Goal: Communication & Community: Answer question/provide support

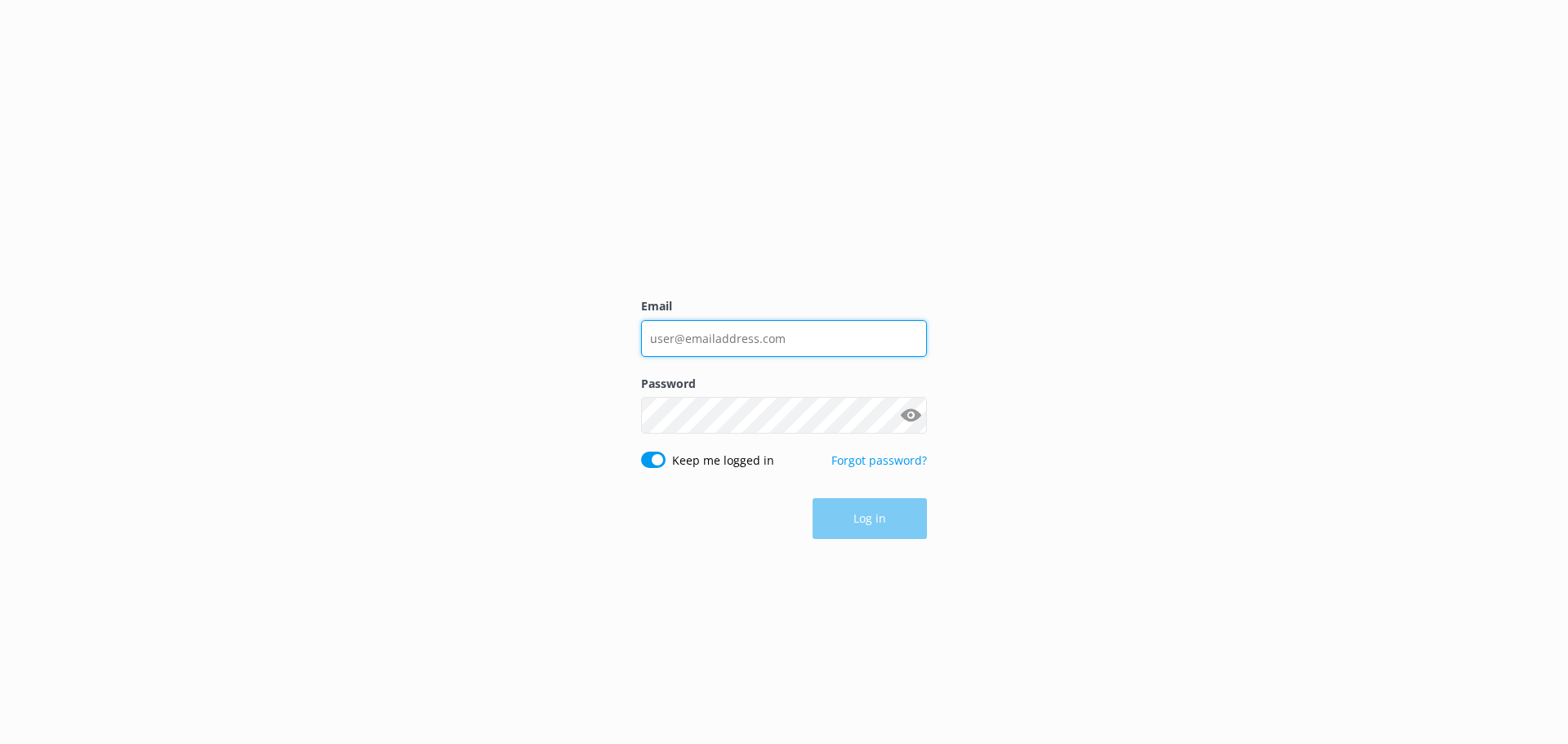
type input "[EMAIL_ADDRESS][DOMAIN_NAME]"
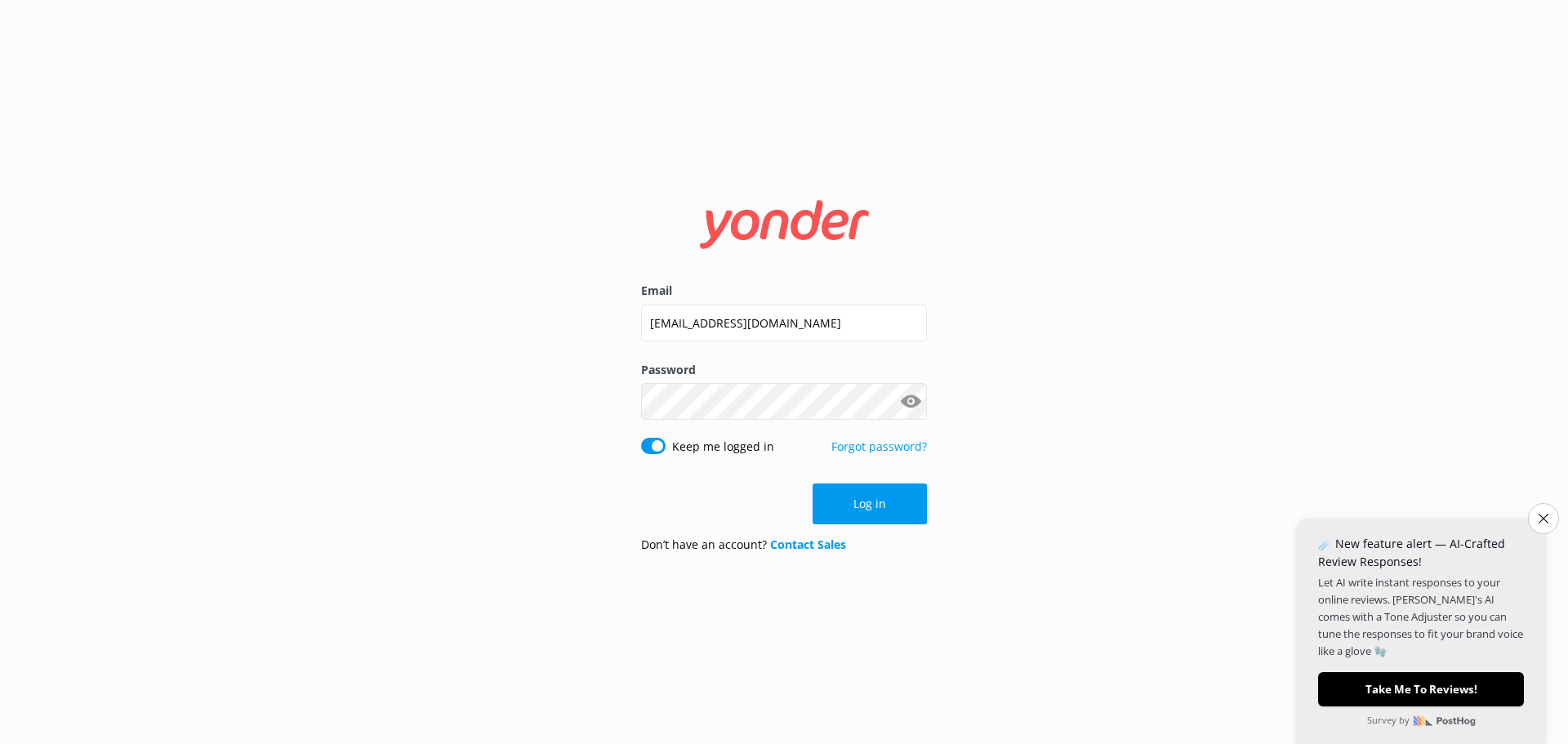
click at [1159, 436] on div "Email [EMAIL_ADDRESS][DOMAIN_NAME] Password Show password Keep me logged in For…" at bounding box center [784, 372] width 1568 height 744
click at [871, 496] on button "Log in" at bounding box center [870, 504] width 115 height 41
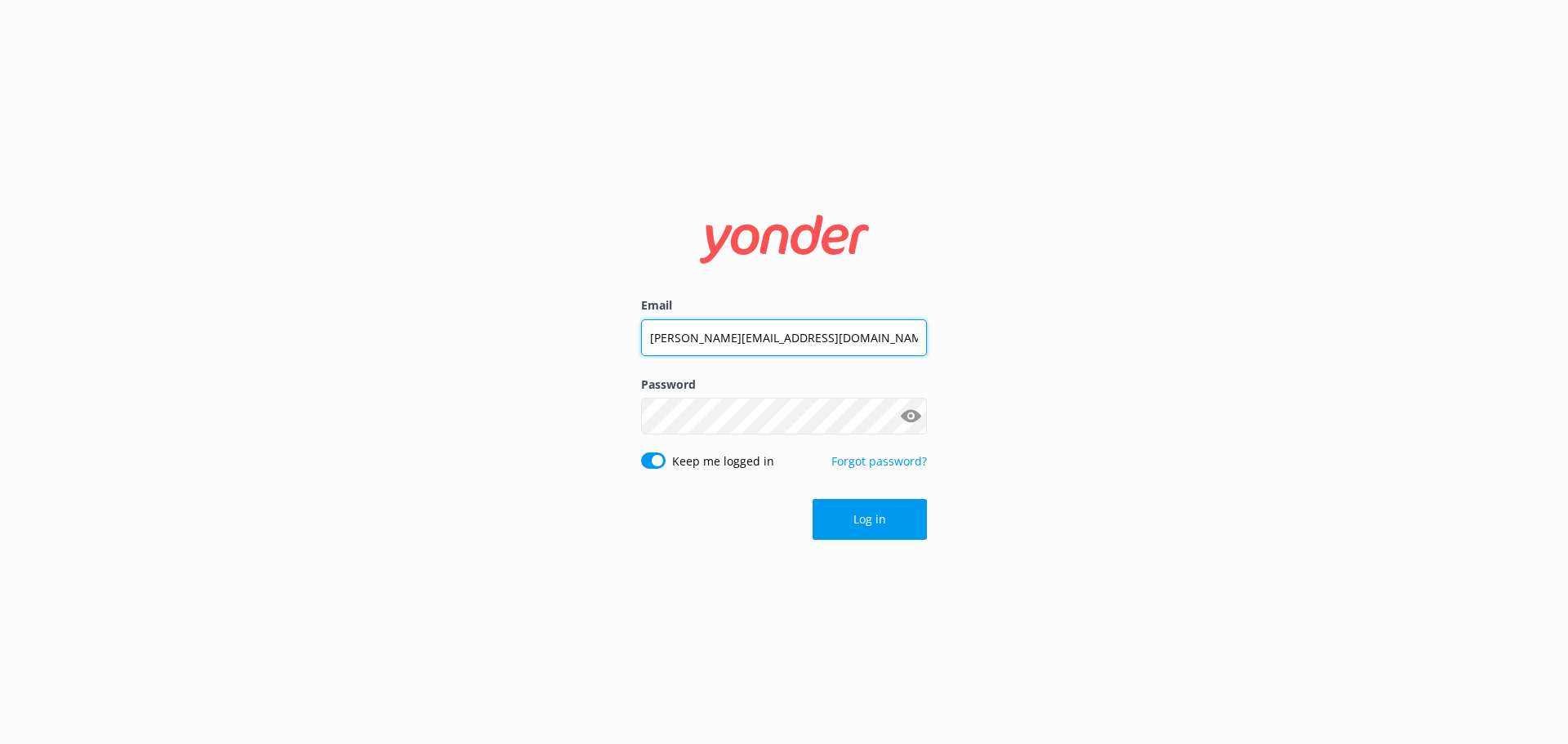
click at [927, 338] on div at bounding box center [927, 338] width 0 height 0
type input "[EMAIL_ADDRESS][DOMAIN_NAME]"
click at [1150, 447] on div "Email [EMAIL_ADDRESS][DOMAIN_NAME] Password Show password Keep me logged in For…" at bounding box center [784, 372] width 1568 height 744
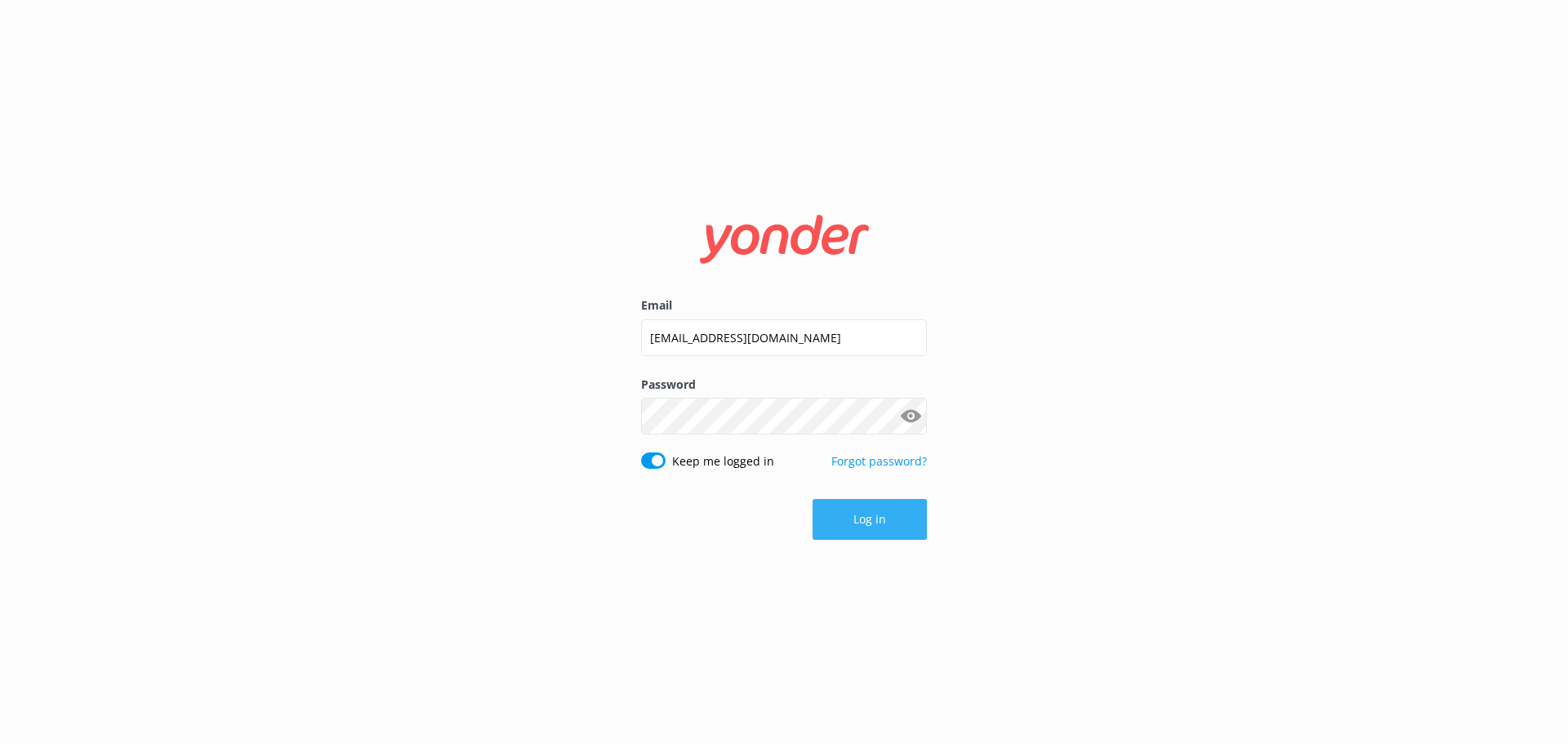
click at [856, 518] on button "Log in" at bounding box center [870, 519] width 115 height 41
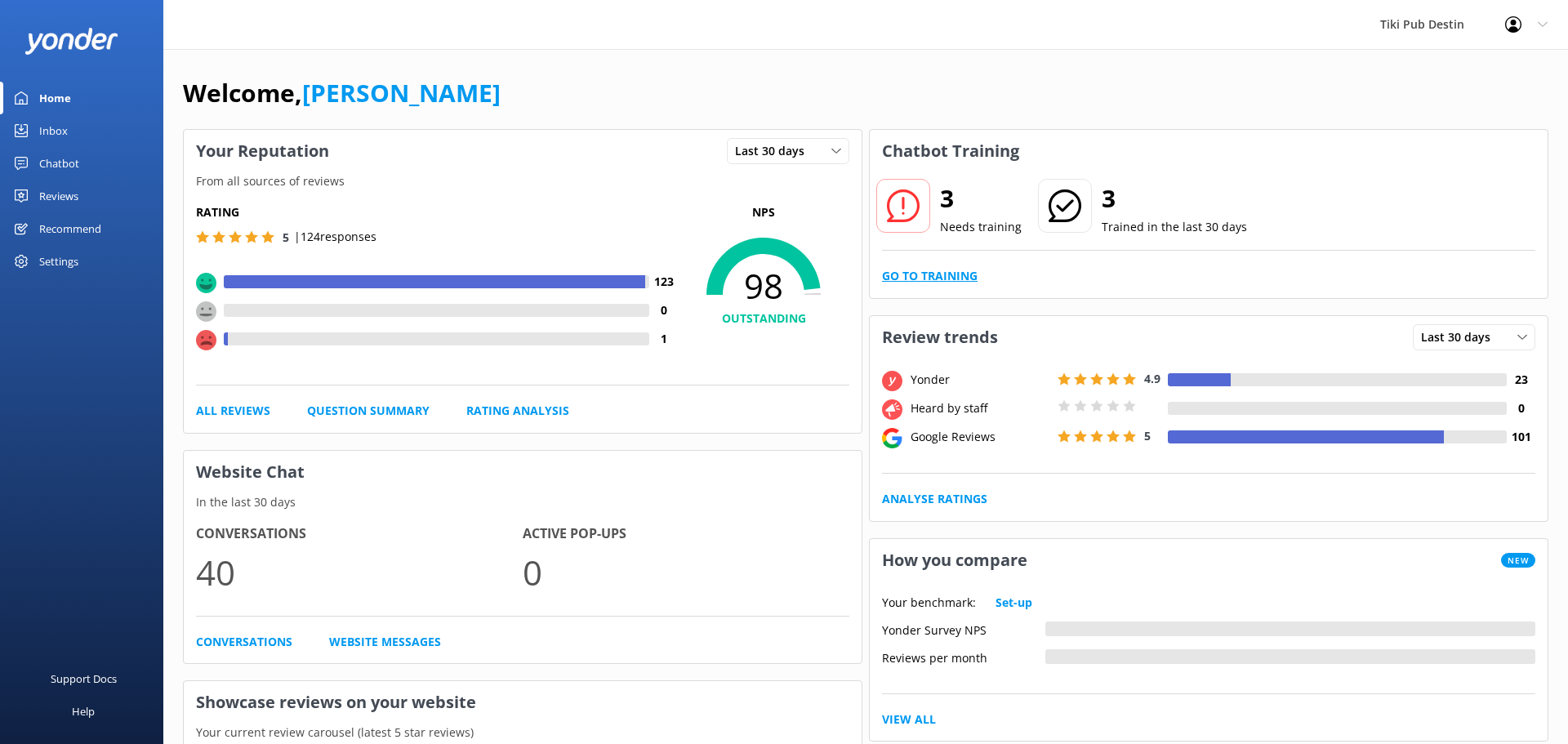
click at [948, 278] on link "Go to Training" at bounding box center [930, 276] width 95 height 18
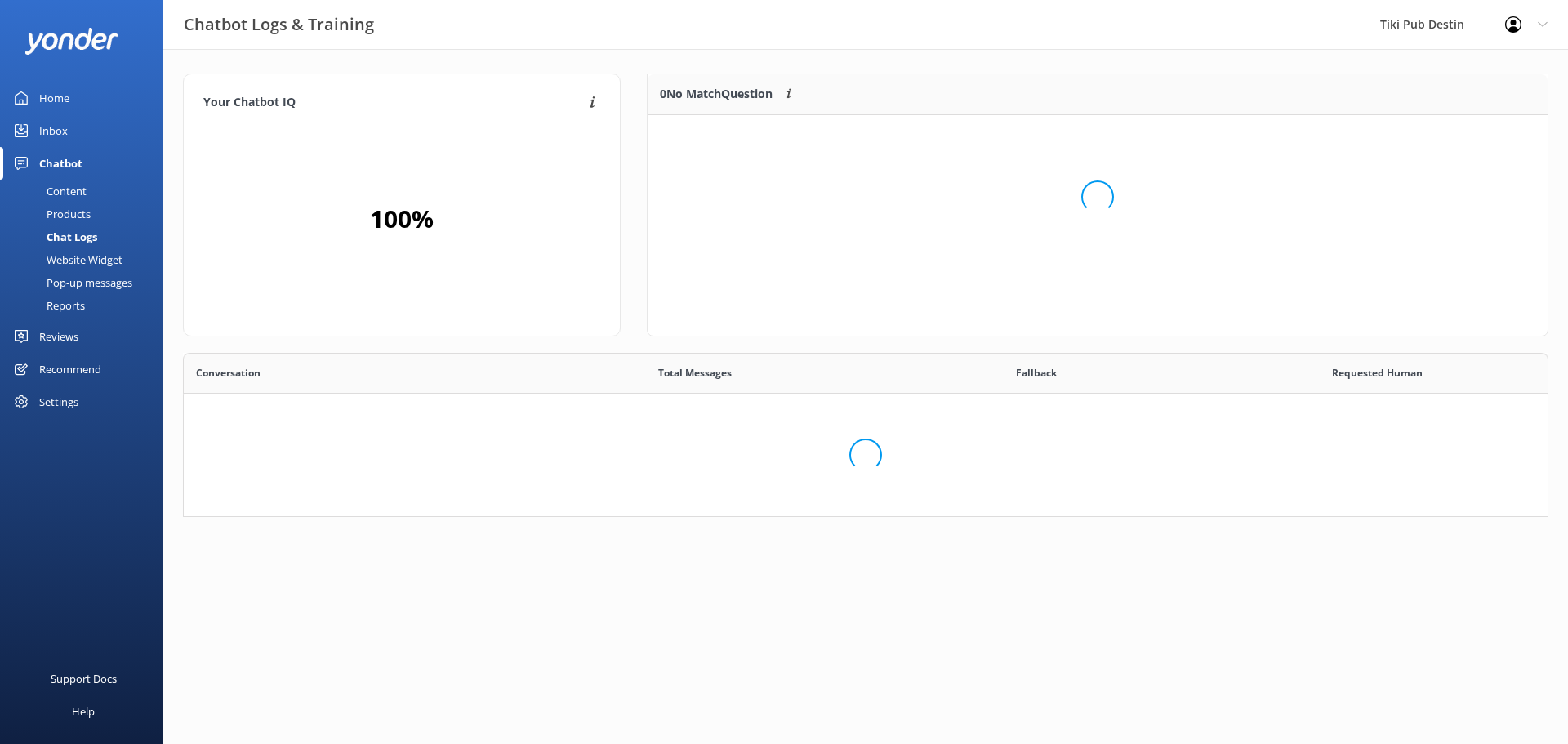
scroll to position [572, 1364]
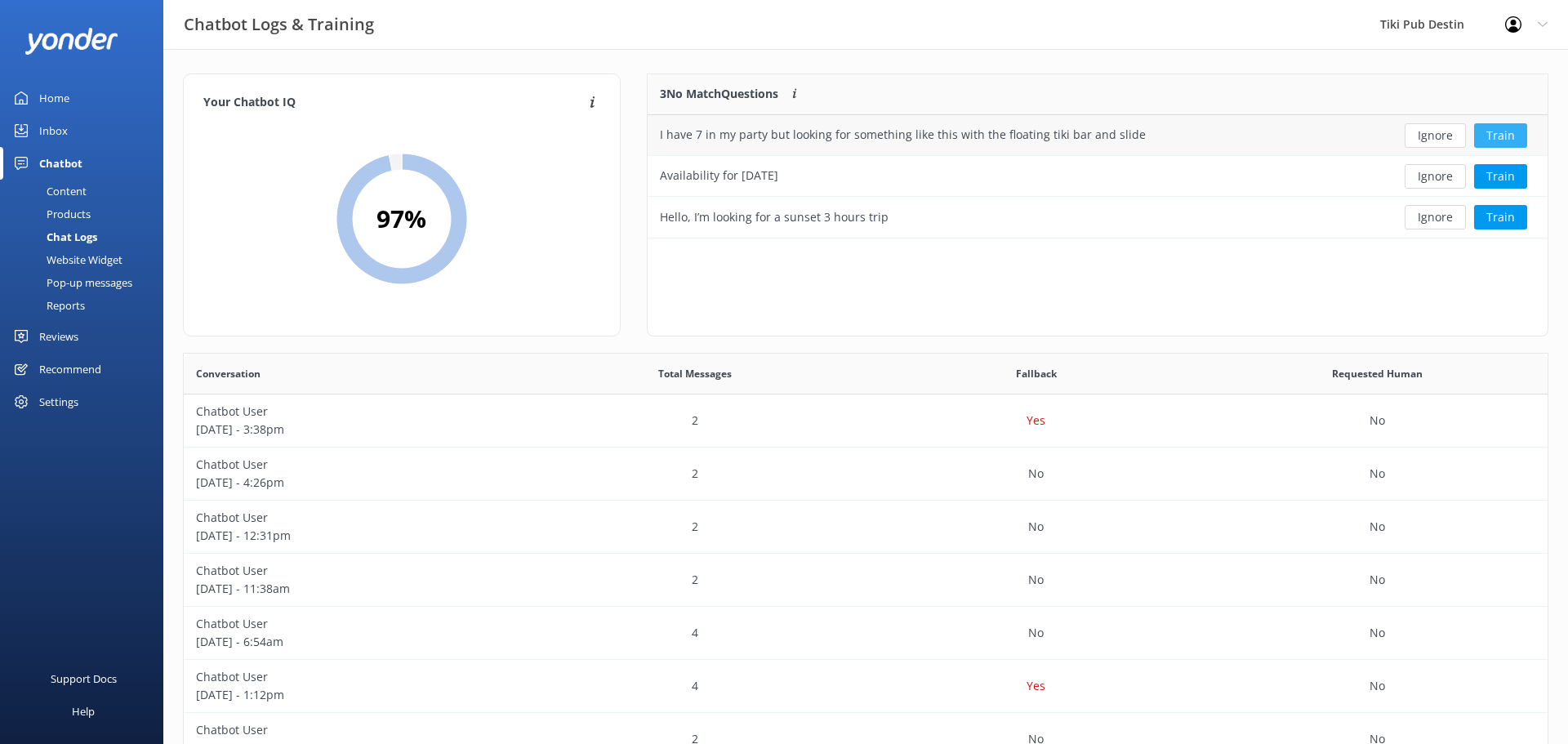
click at [1496, 136] on button "Train" at bounding box center [1501, 136] width 53 height 25
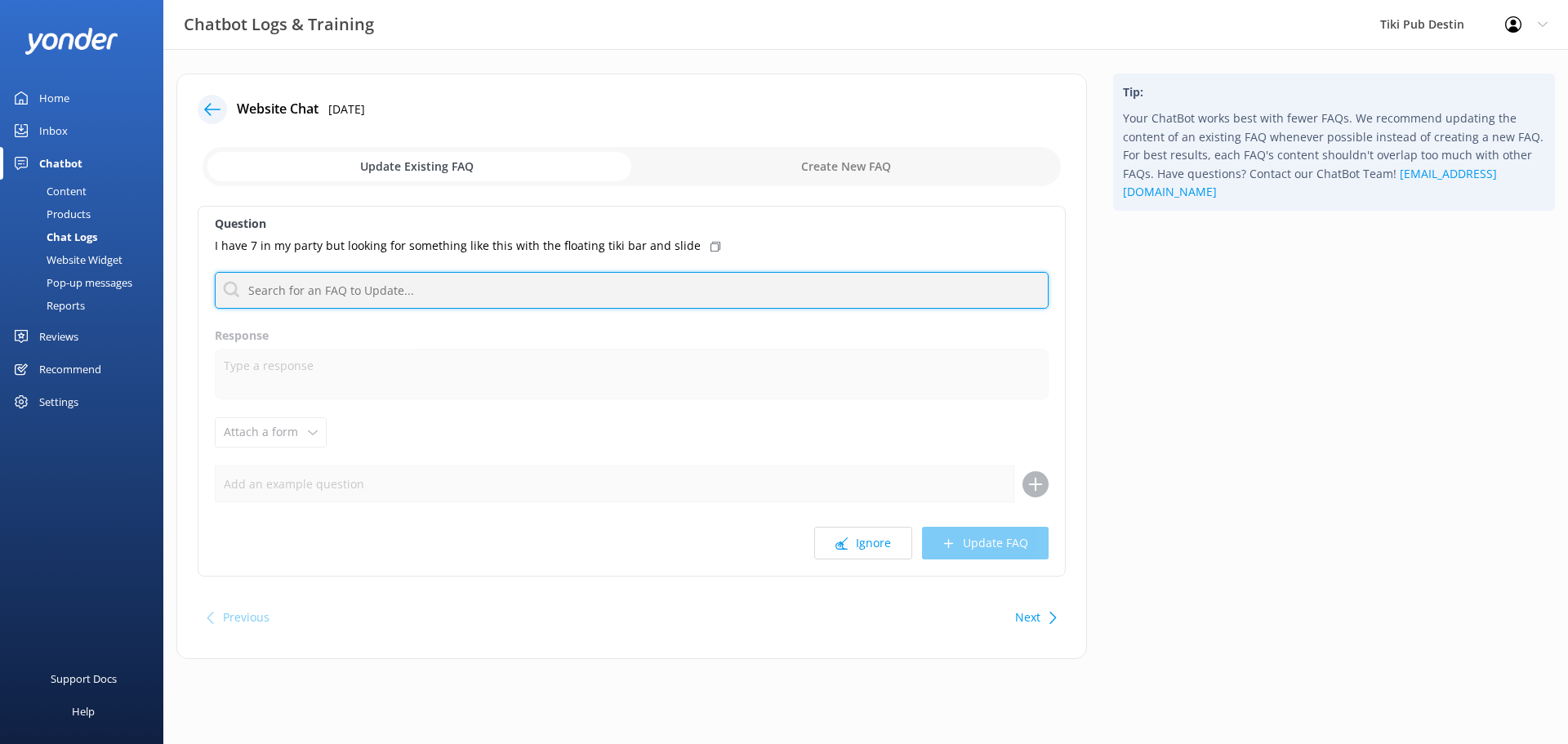
click at [497, 291] on input "text" at bounding box center [631, 290] width 834 height 37
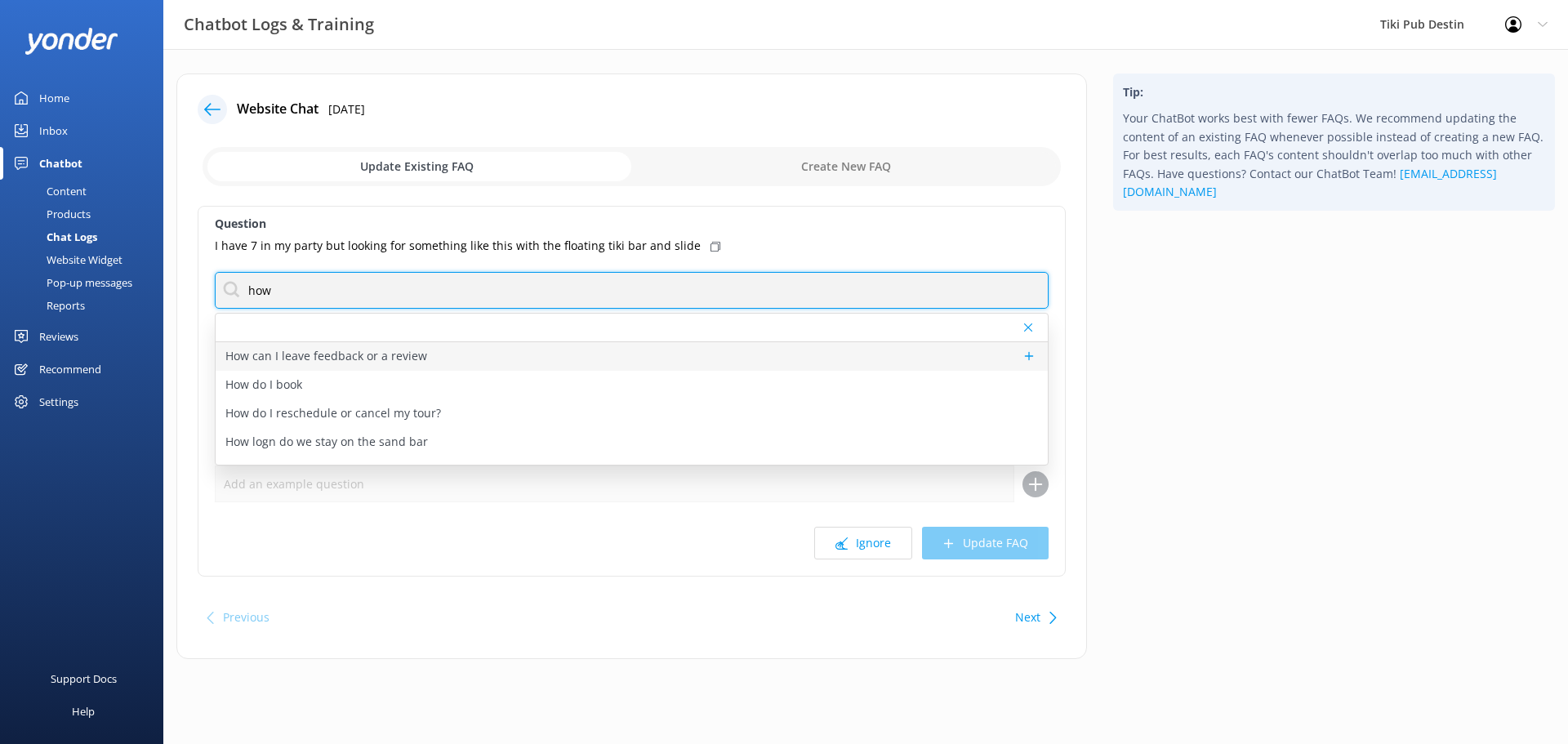
type input "how many people"
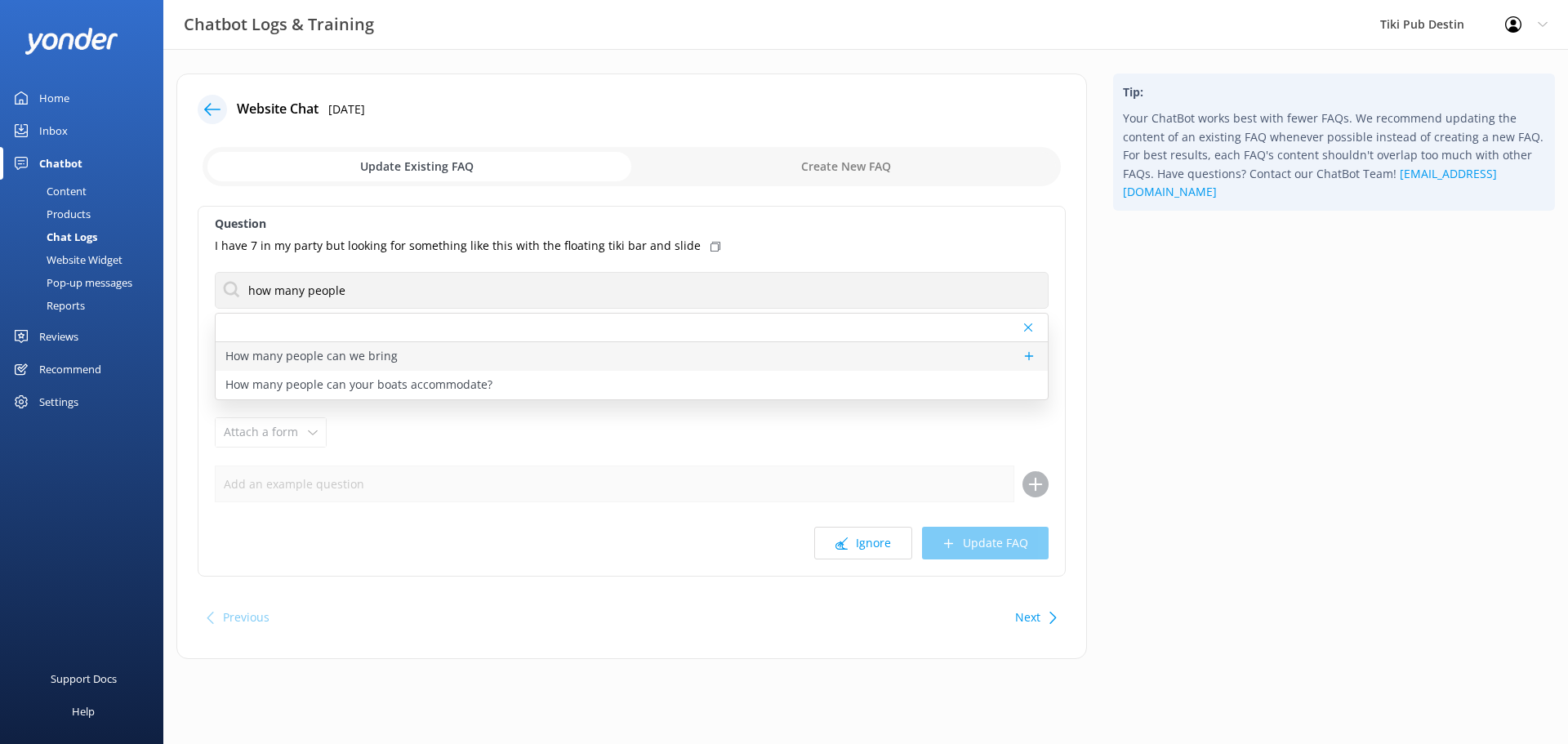
click at [404, 359] on div "How many people can we bring" at bounding box center [631, 357] width 833 height 28
type textarea "The maximum number of passengers per trip is always 6. For groups less than 6 y…"
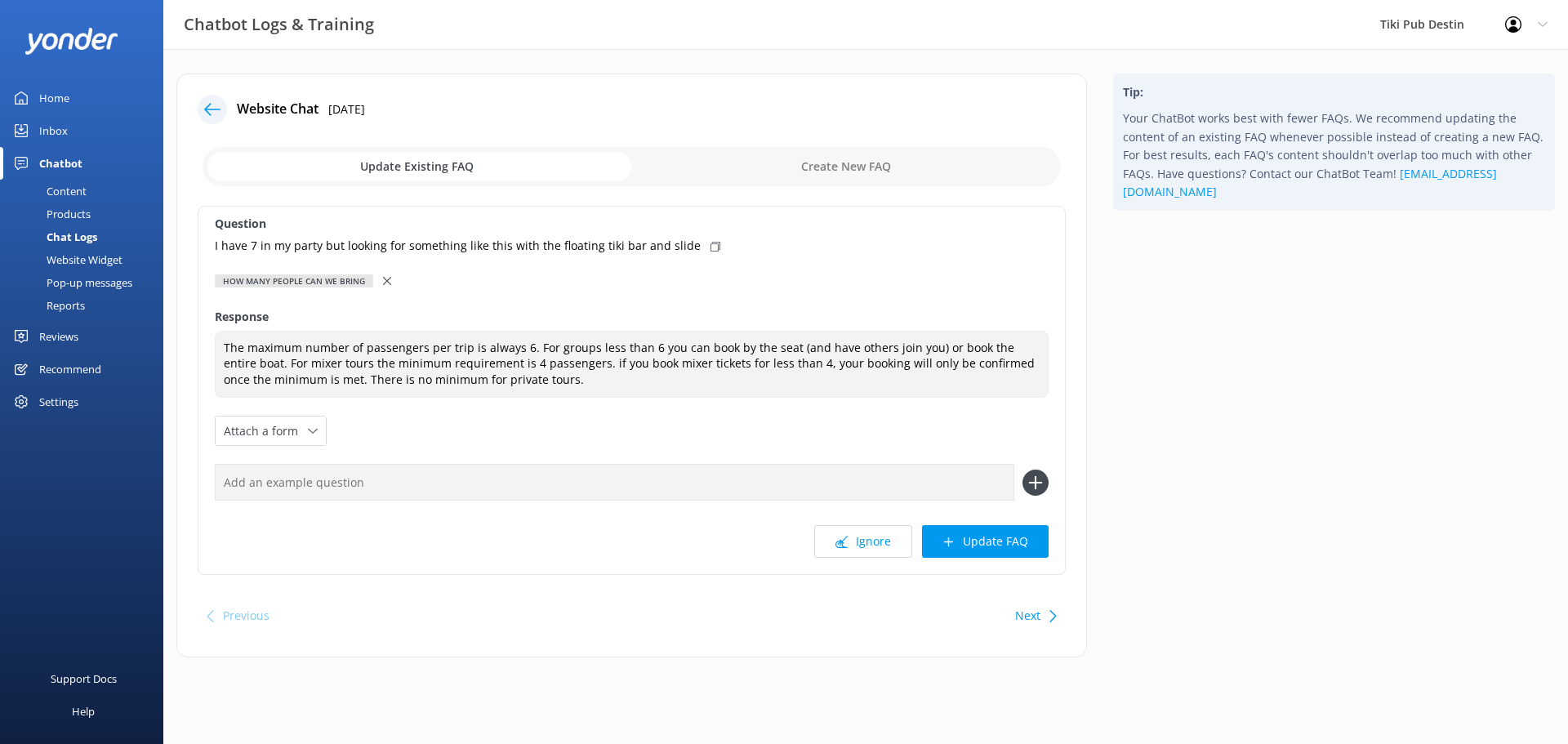
click at [986, 540] on button "Update FAQ" at bounding box center [984, 541] width 126 height 33
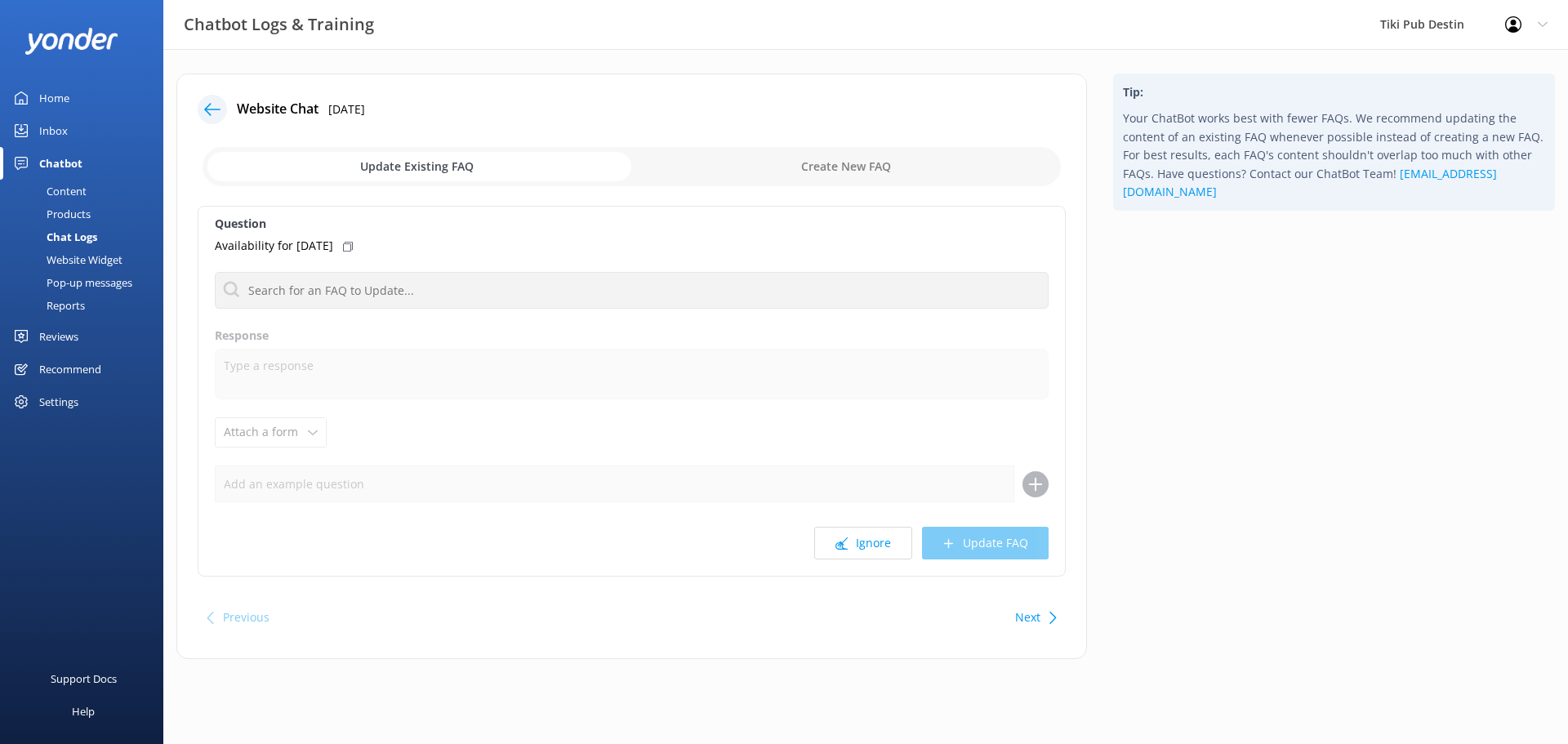
click at [213, 110] on icon at bounding box center [212, 109] width 17 height 17
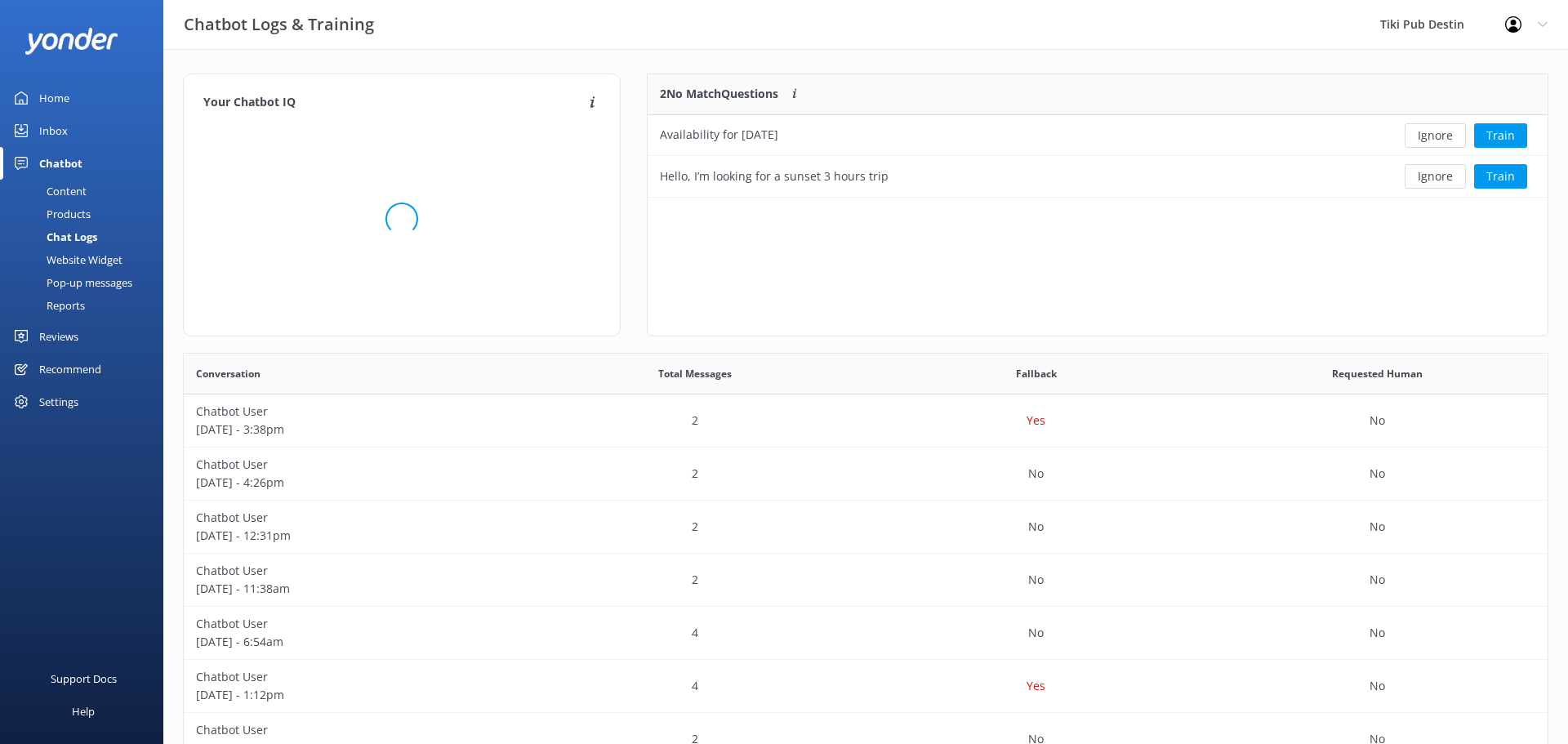
scroll to position [124, 900]
click at [1444, 136] on button "Ignore" at bounding box center [1435, 136] width 61 height 25
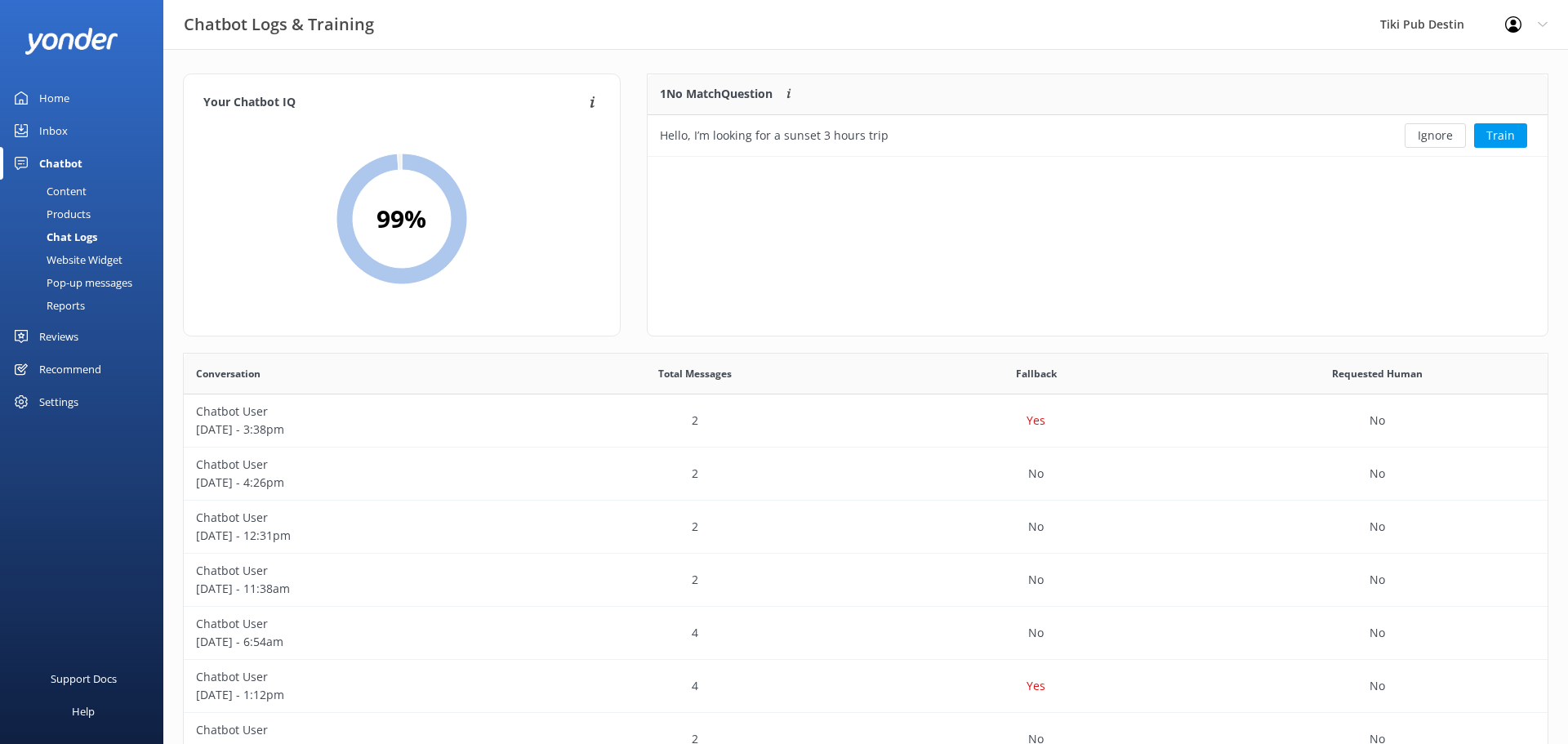
scroll to position [82, 900]
click at [1423, 132] on button "Ignore" at bounding box center [1435, 136] width 61 height 25
